Goal: Task Accomplishment & Management: Manage account settings

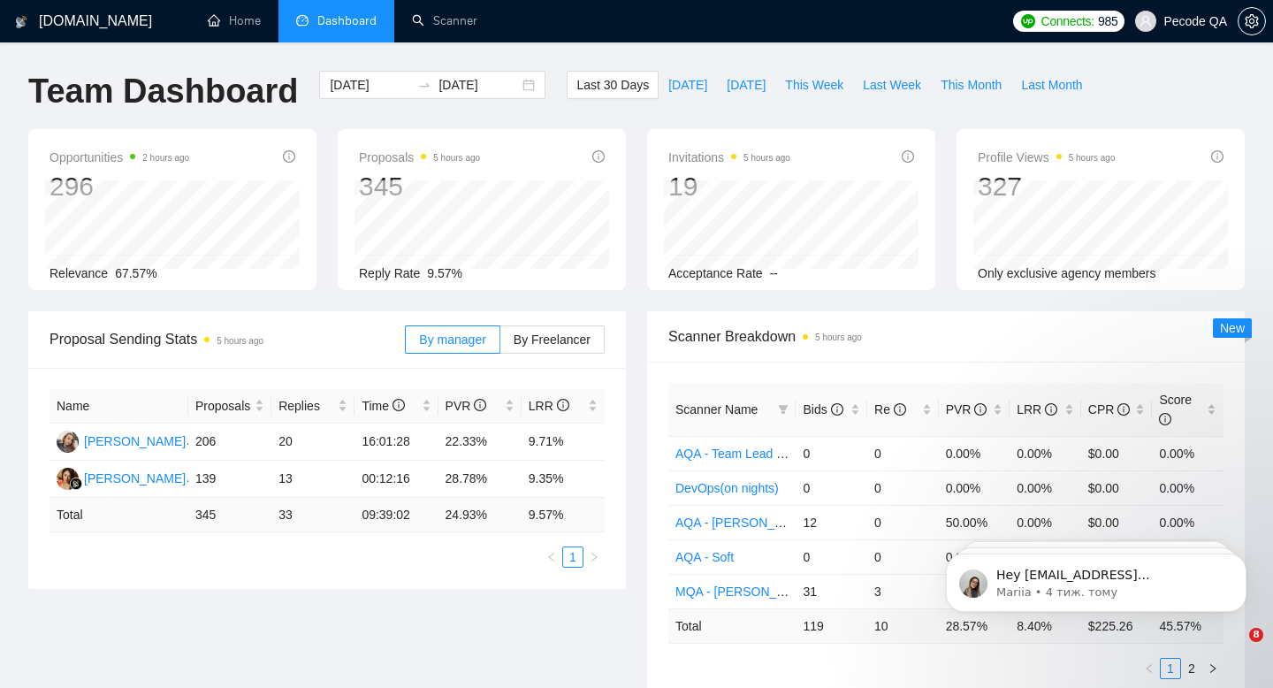
click at [1181, 32] on span "Pecode QA" at bounding box center [1181, 21] width 113 height 57
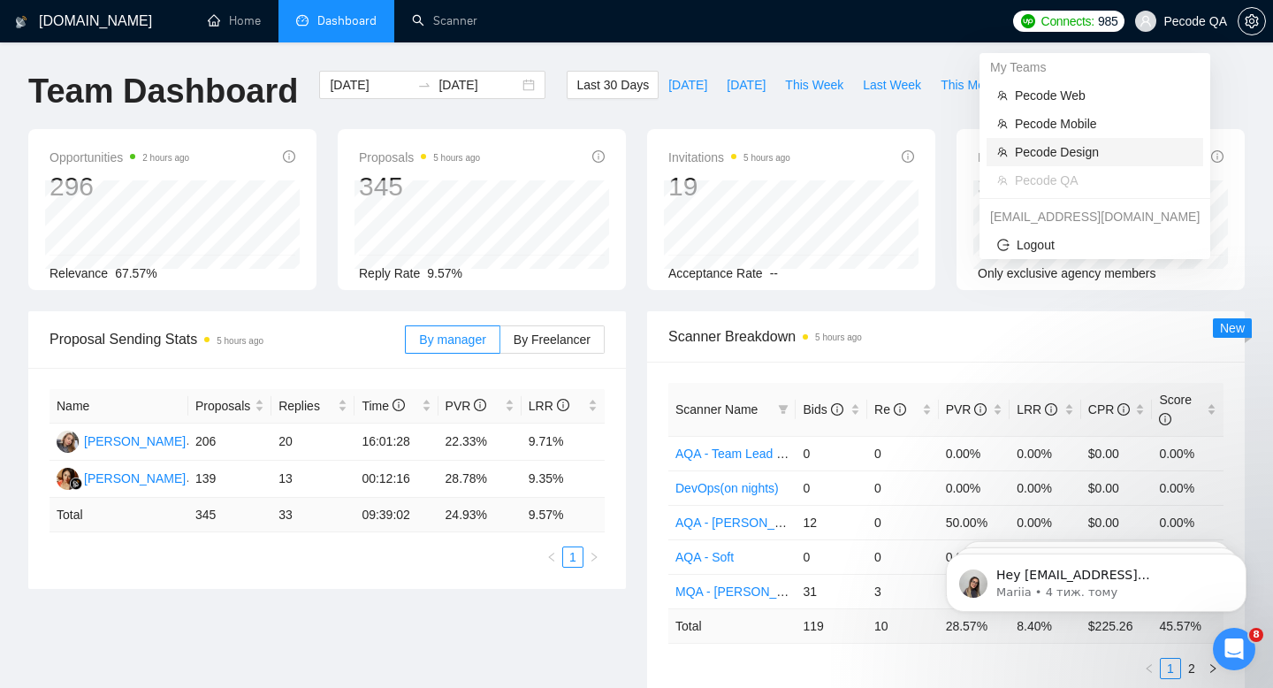
click at [1096, 146] on span "Pecode Design" at bounding box center [1104, 151] width 178 height 19
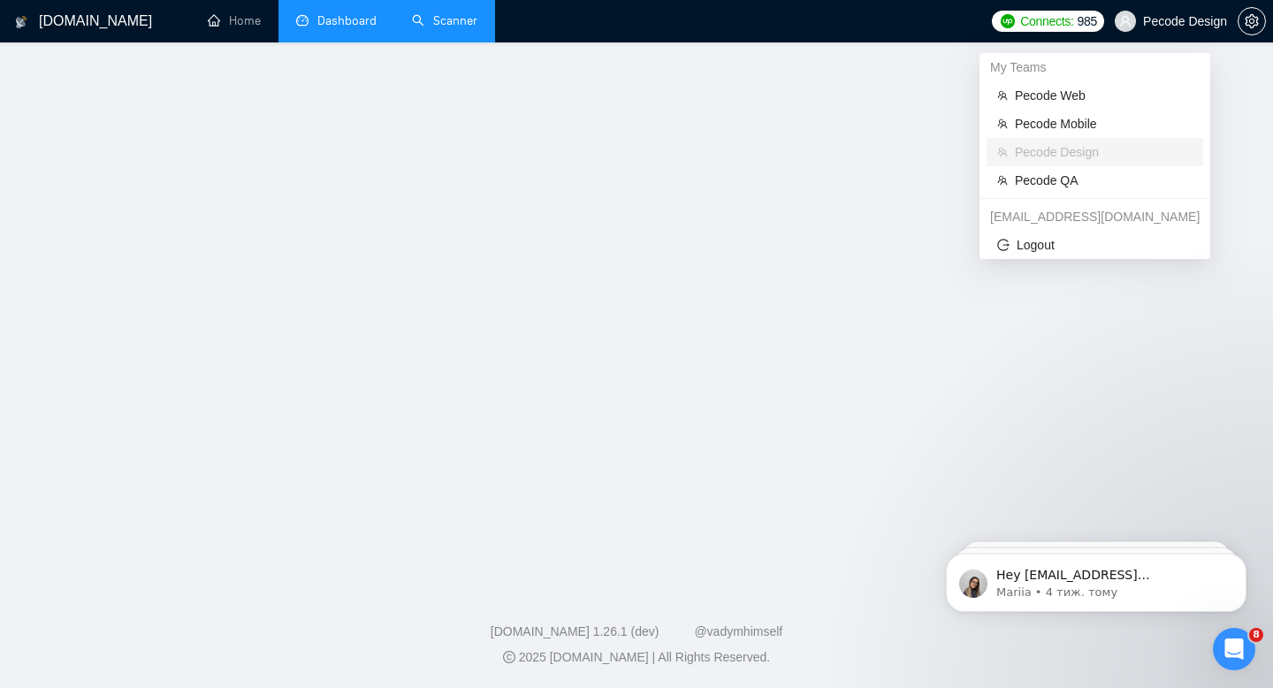
click at [467, 23] on link "Scanner" at bounding box center [444, 20] width 65 height 15
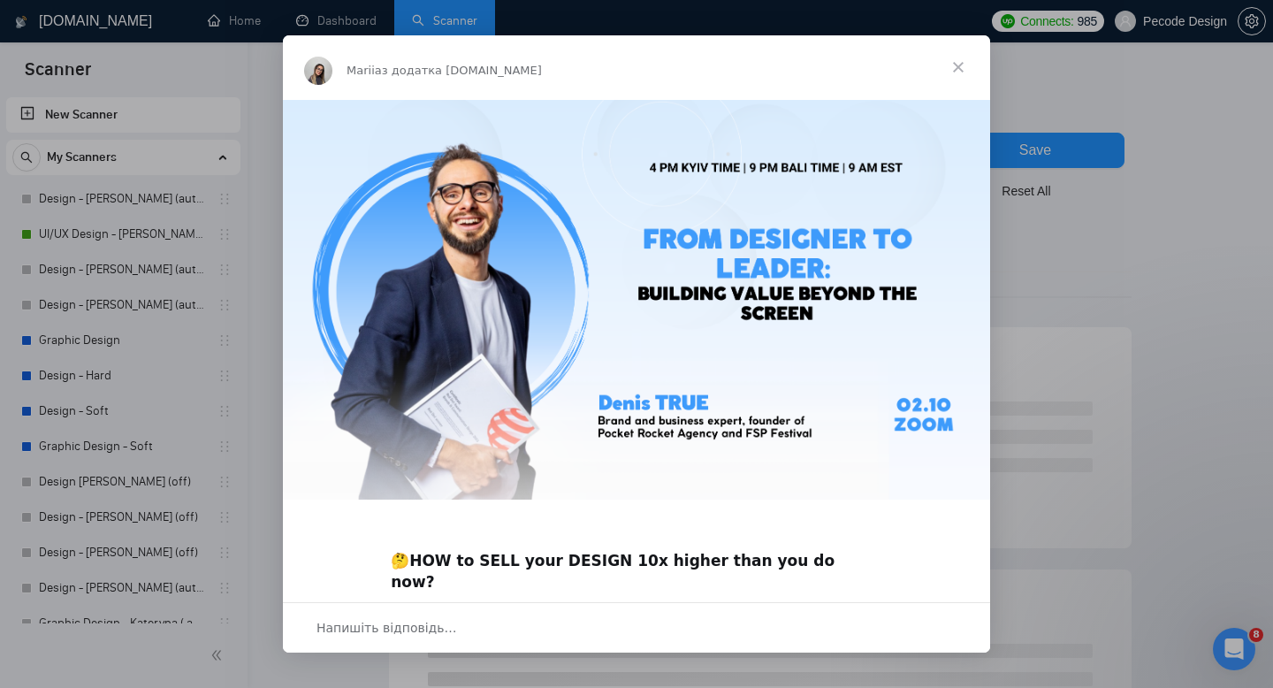
click at [951, 67] on span "Закрити" at bounding box center [959, 67] width 64 height 64
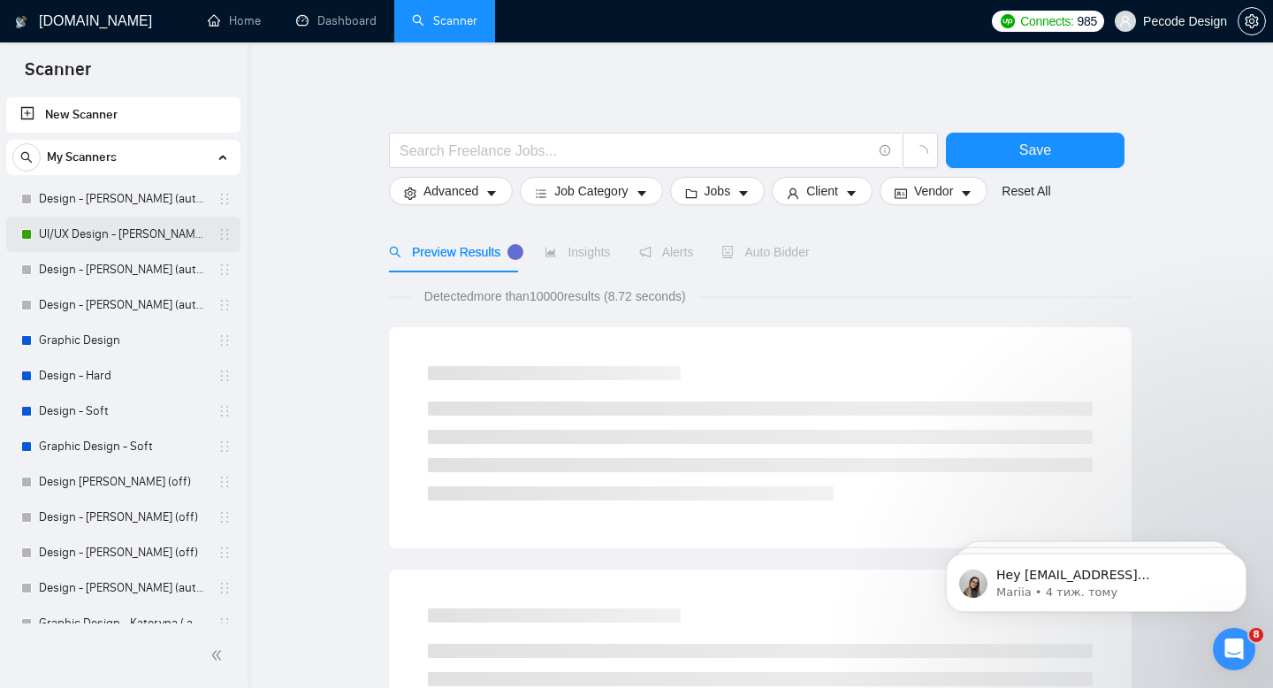
click at [111, 224] on link "UI/UX Design - [PERSON_NAME] (autobid on)" at bounding box center [123, 234] width 168 height 35
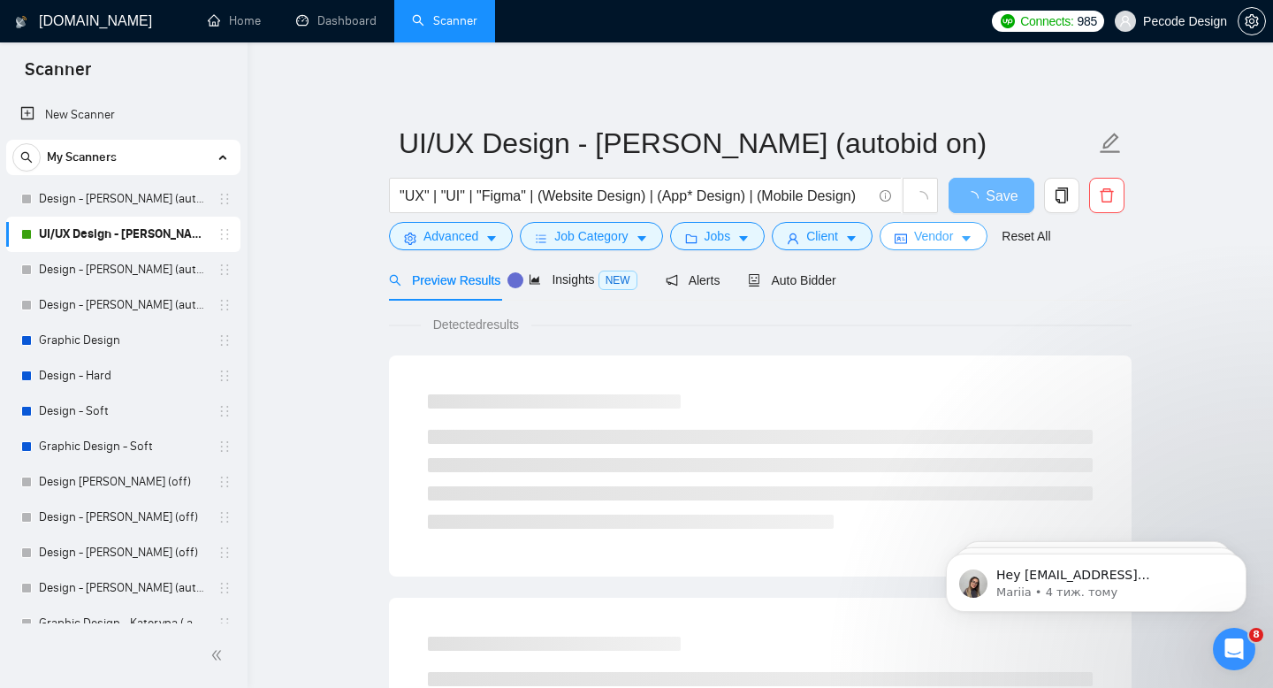
click at [804, 267] on div "Auto Bidder" at bounding box center [792, 280] width 88 height 42
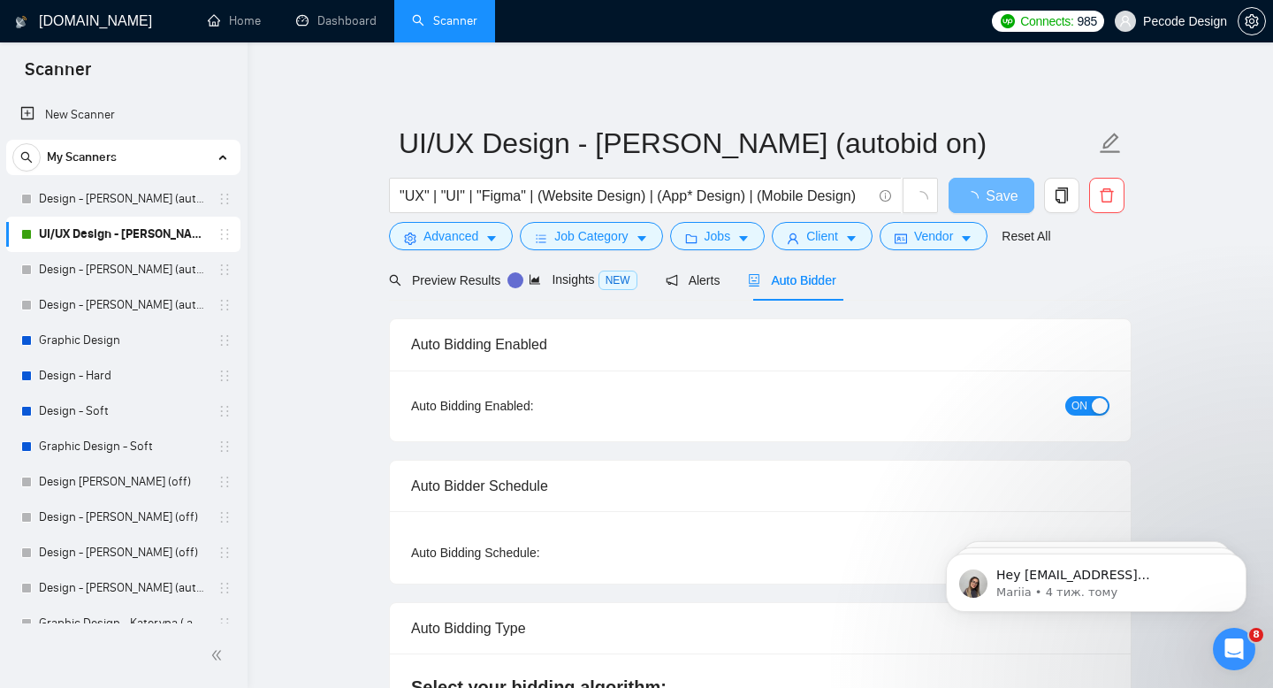
radio input "false"
radio input "true"
checkbox input "true"
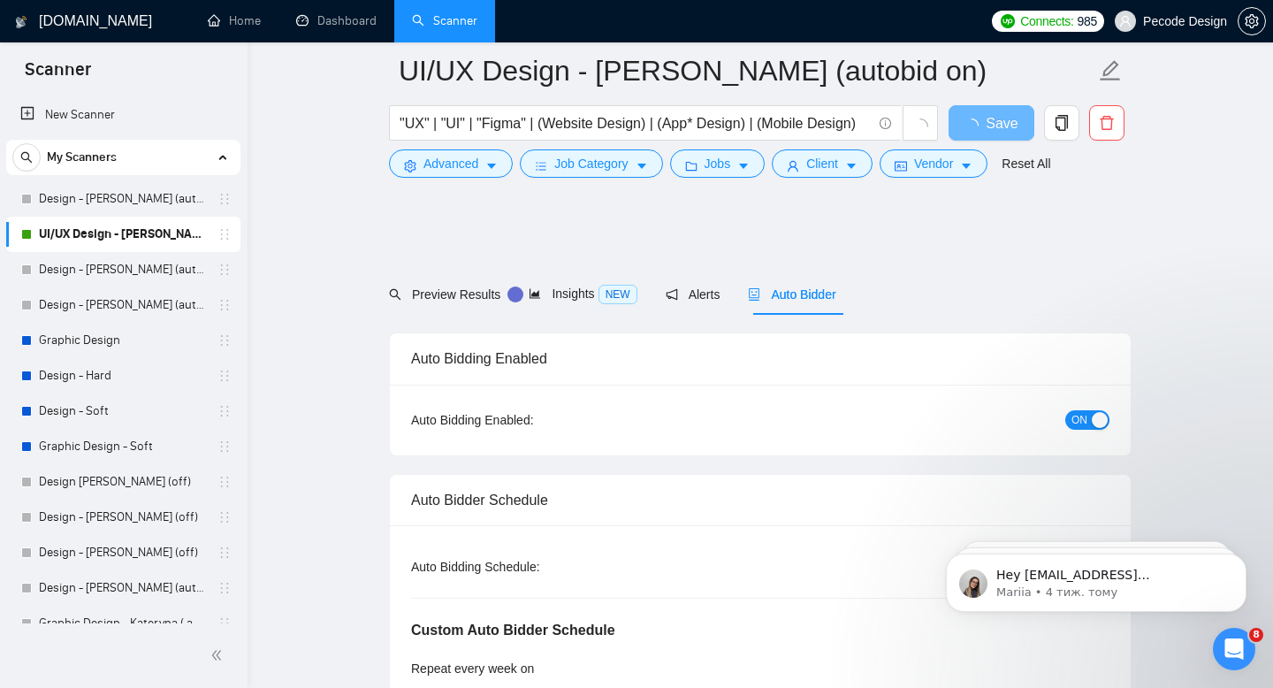
click at [1001, 557] on span "24/7" at bounding box center [1006, 566] width 38 height 19
click at [987, 560] on input "24/7" at bounding box center [980, 567] width 14 height 14
radio input "true"
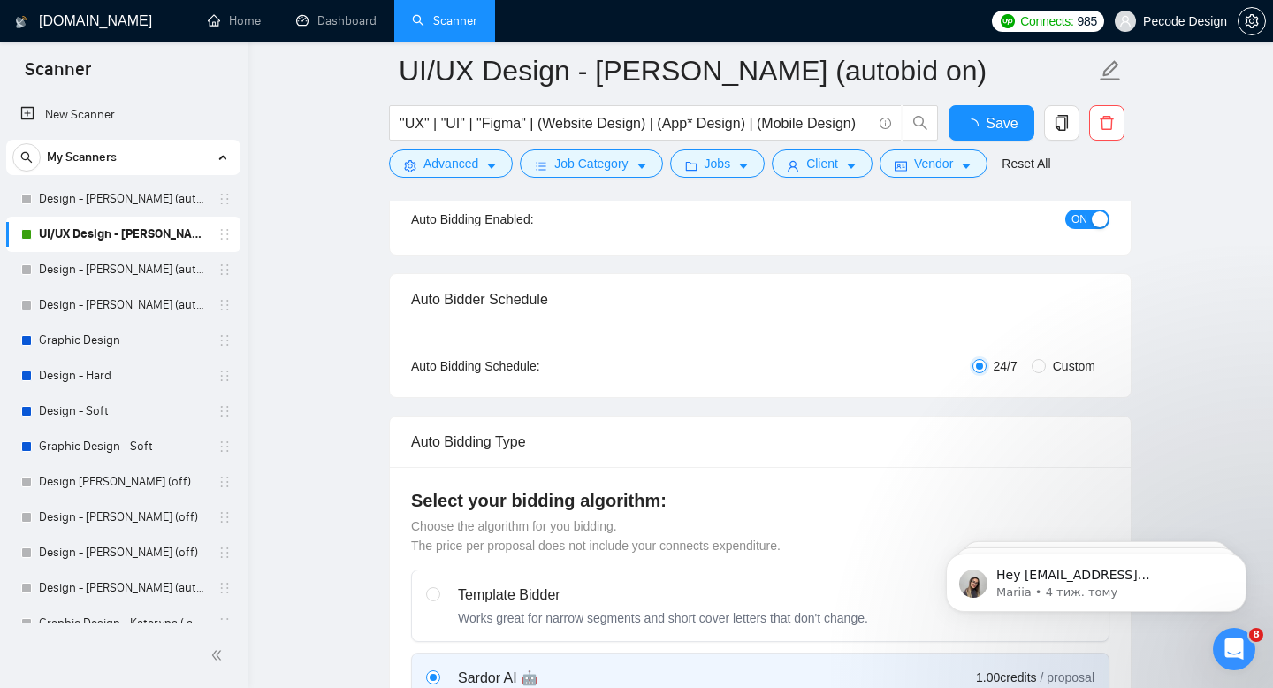
radio input "false"
click at [988, 131] on span "Save" at bounding box center [991, 123] width 32 height 22
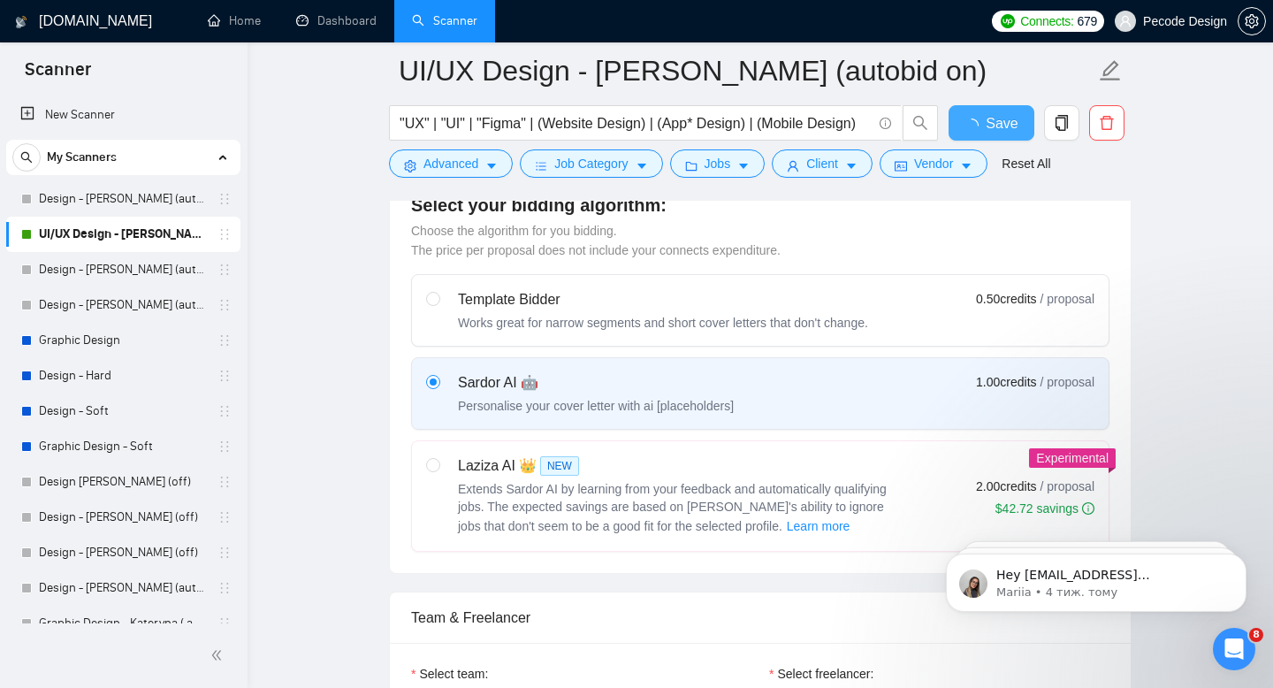
checkbox input "true"
click at [998, 130] on span "Save" at bounding box center [991, 123] width 32 height 22
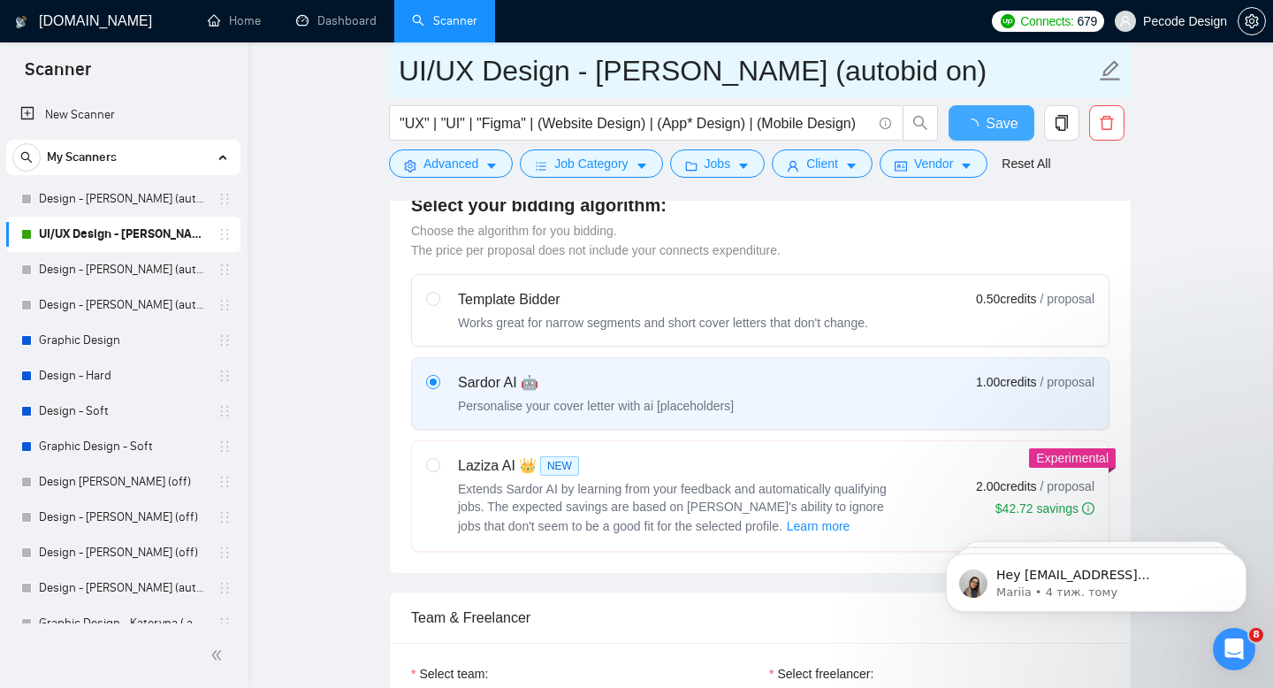
checkbox input "true"
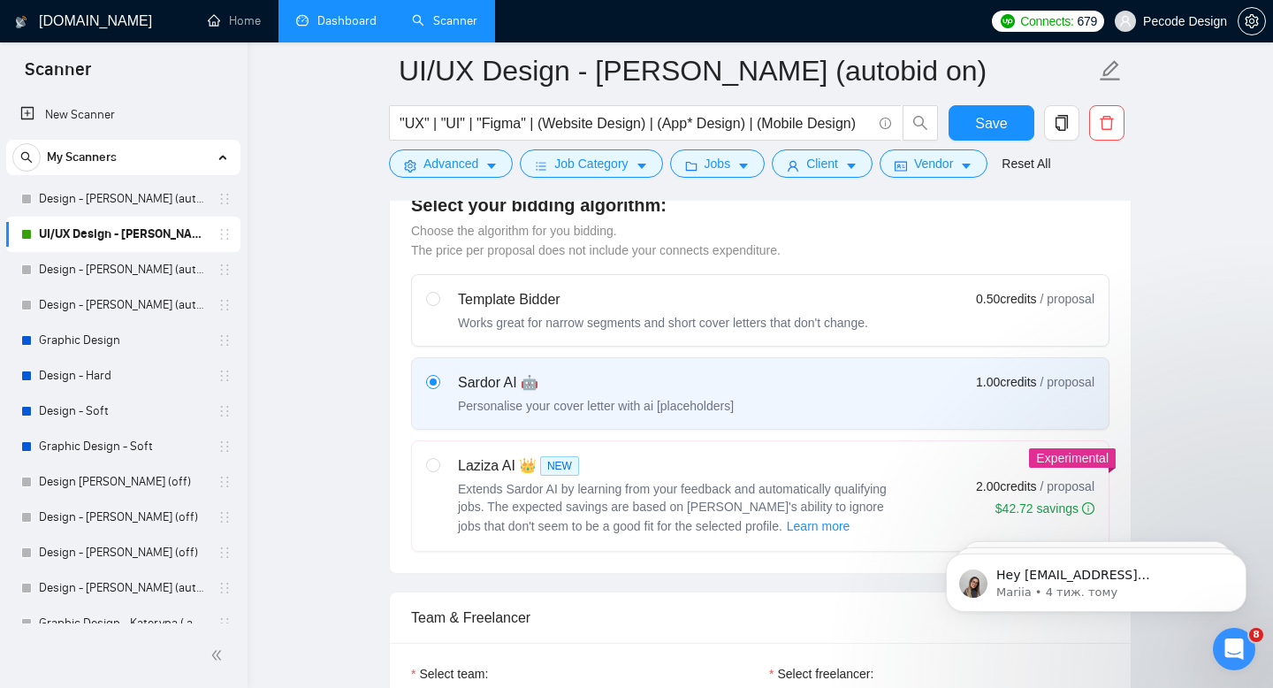
click at [349, 13] on link "Dashboard" at bounding box center [336, 20] width 80 height 15
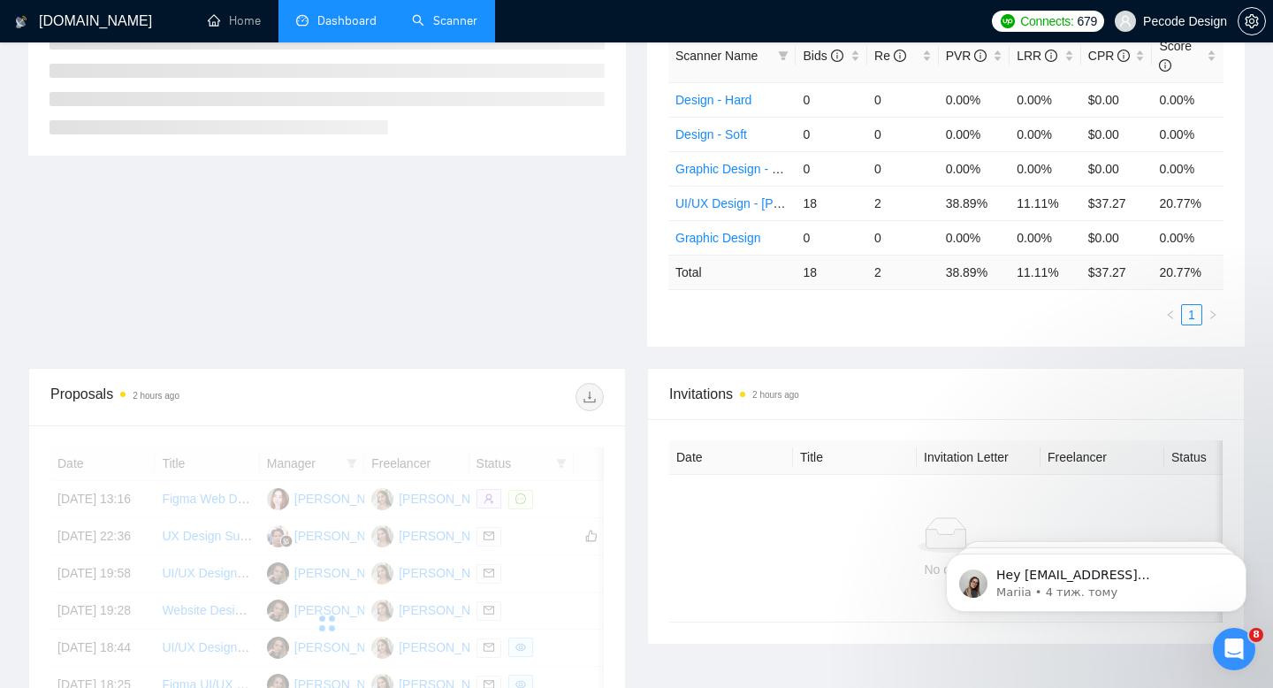
scroll to position [391, 0]
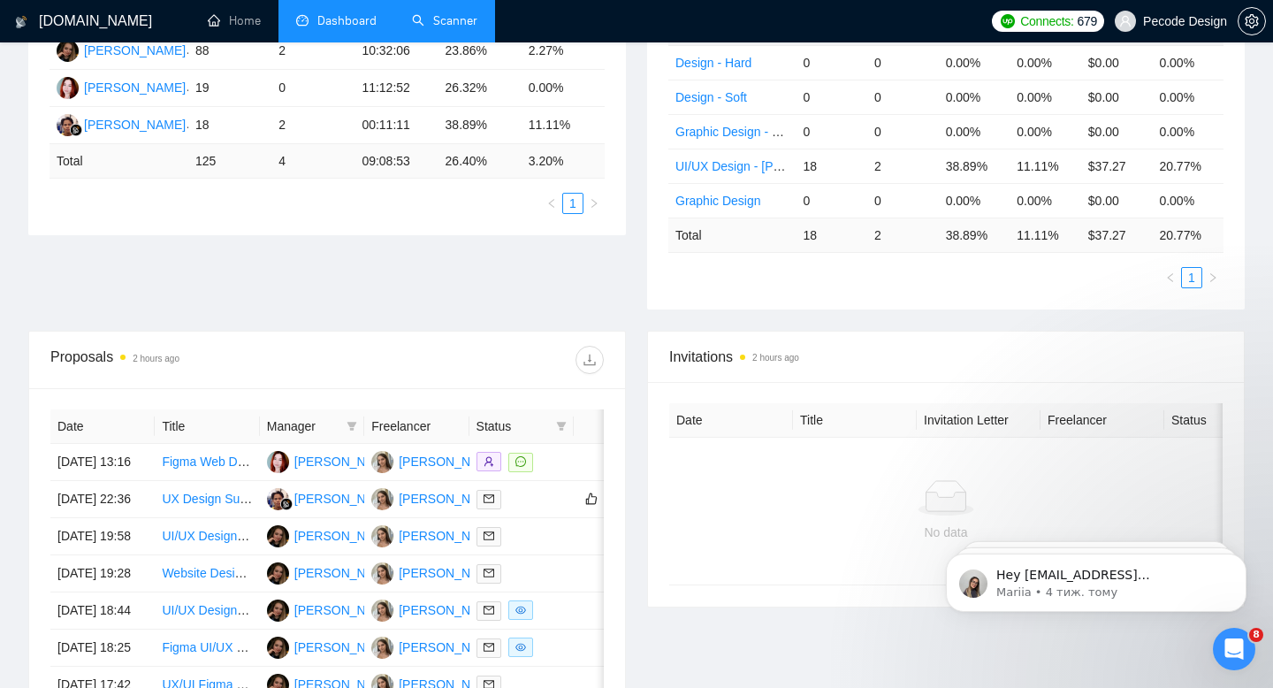
click at [427, 21] on link "Scanner" at bounding box center [444, 20] width 65 height 15
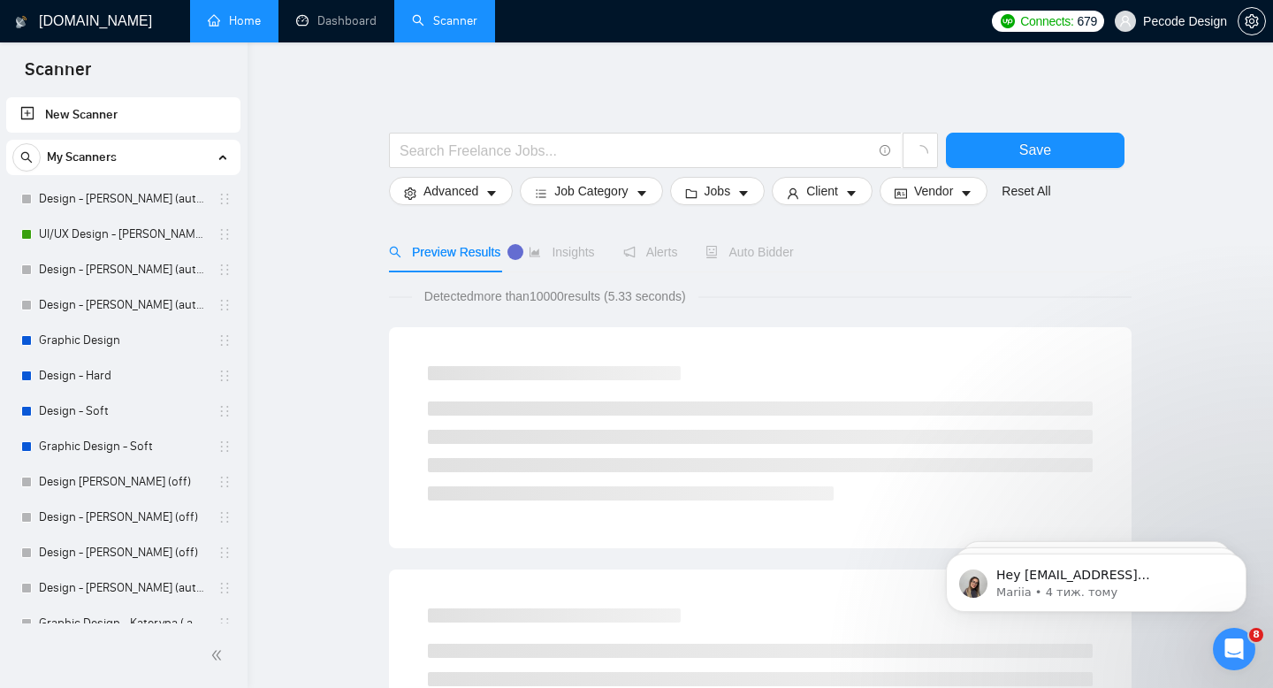
click at [245, 27] on link "Home" at bounding box center [234, 20] width 53 height 15
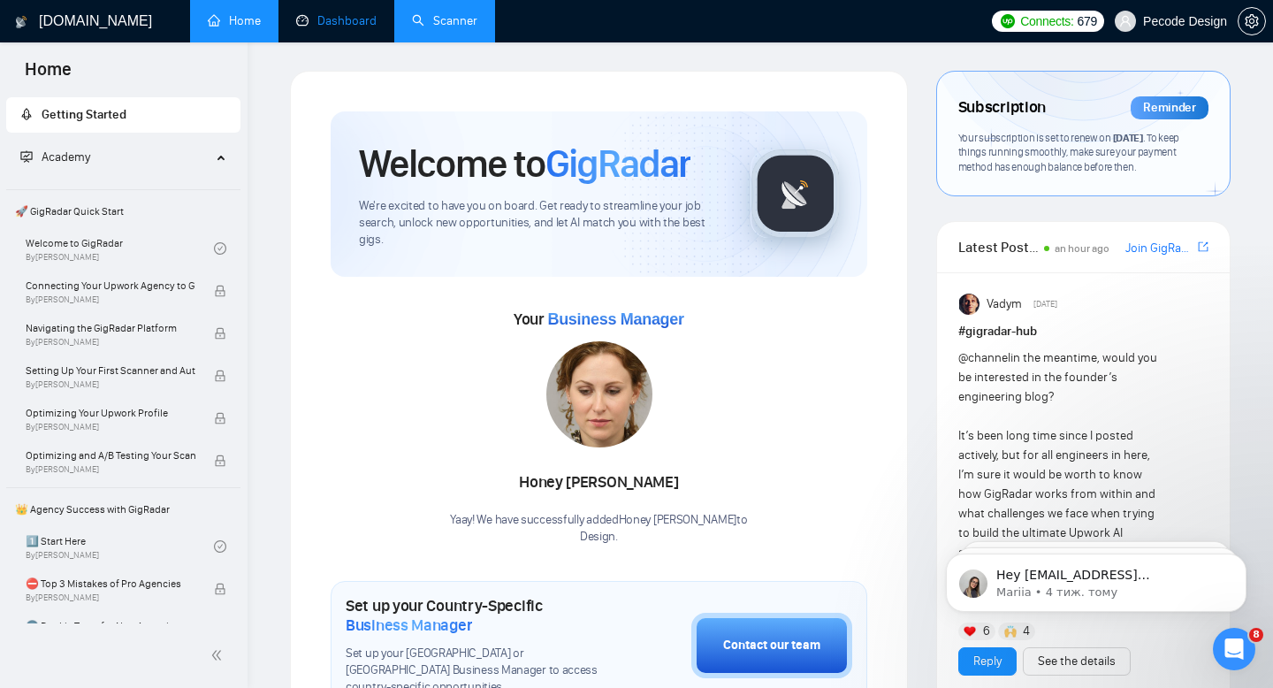
click at [354, 22] on link "Dashboard" at bounding box center [336, 20] width 80 height 15
